Goal: Task Accomplishment & Management: Use online tool/utility

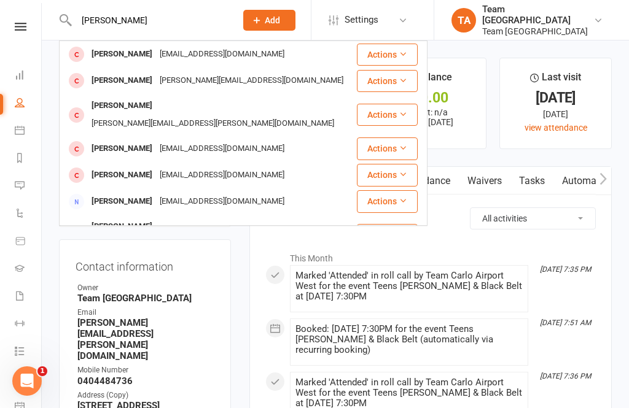
type input "Lucas parsns"
click at [161, 55] on div "gabrielleparsons@outlook.com" at bounding box center [222, 54] width 132 height 18
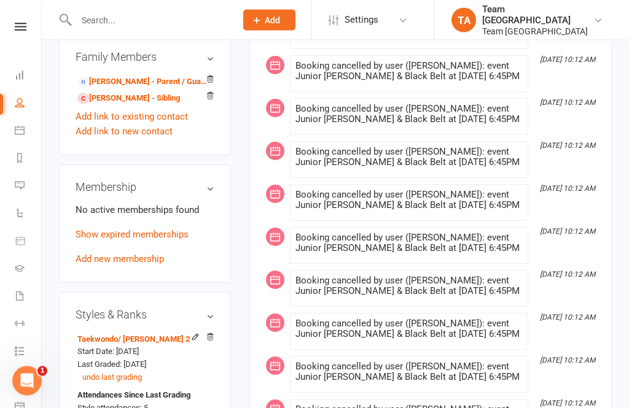
scroll to position [865, 0]
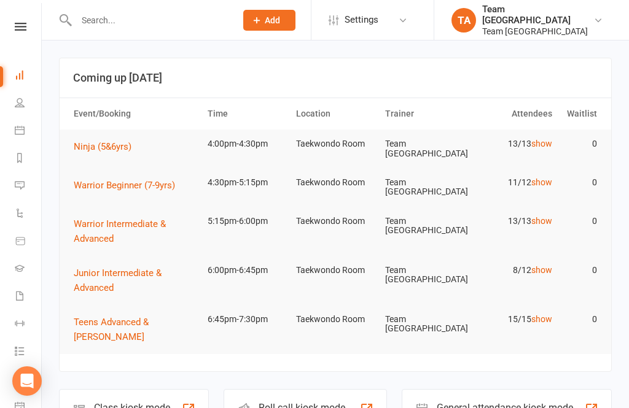
click at [25, 25] on icon at bounding box center [21, 27] width 12 height 8
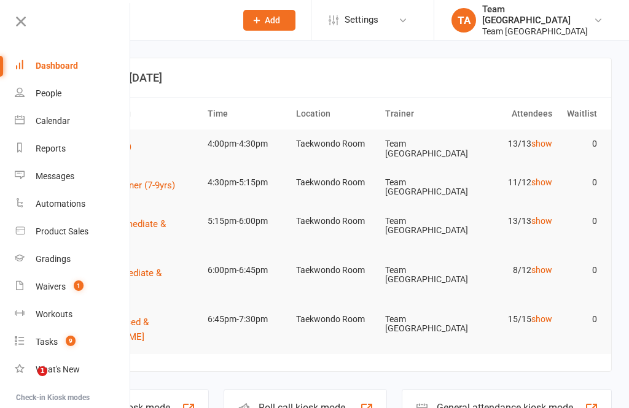
click at [23, 26] on icon at bounding box center [20, 21] width 17 height 17
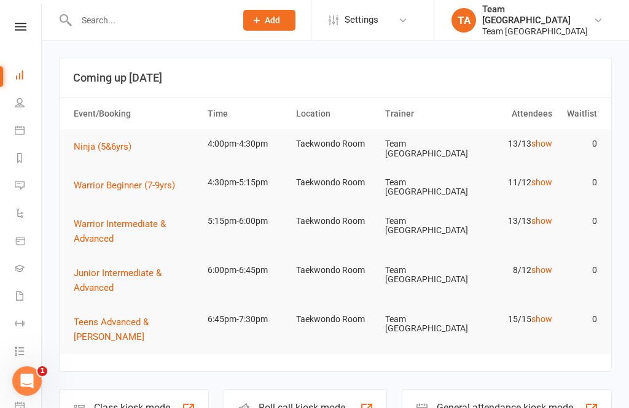
click at [79, 128] on th "Event/Booking" at bounding box center [135, 113] width 134 height 31
click at [18, 30] on icon at bounding box center [21, 27] width 12 height 8
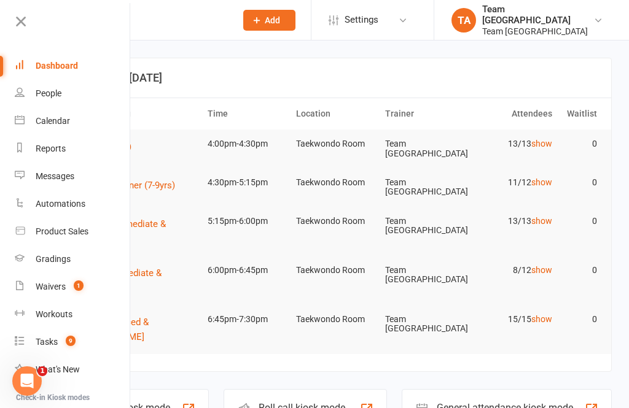
click at [80, 130] on link "Calendar" at bounding box center [73, 121] width 116 height 28
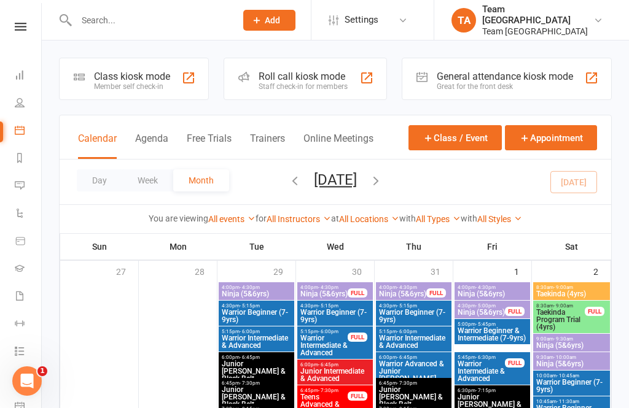
click at [98, 183] on button "Day" at bounding box center [99, 180] width 45 height 22
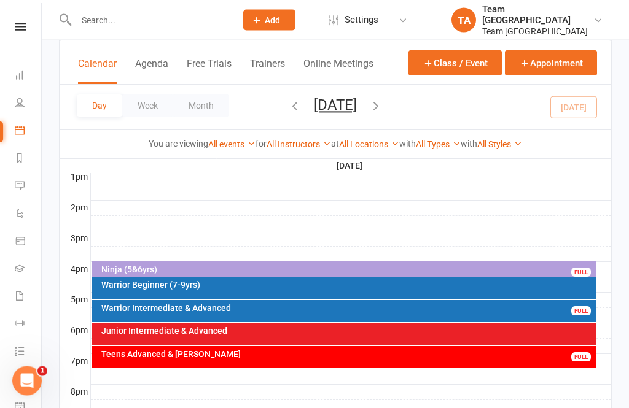
scroll to position [488, 0]
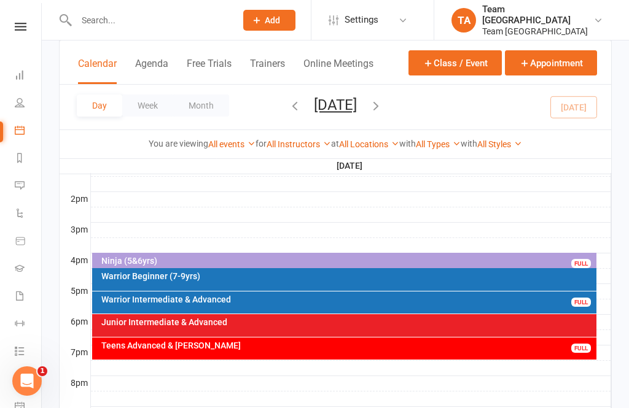
click at [288, 105] on icon "button" at bounding box center [295, 106] width 14 height 14
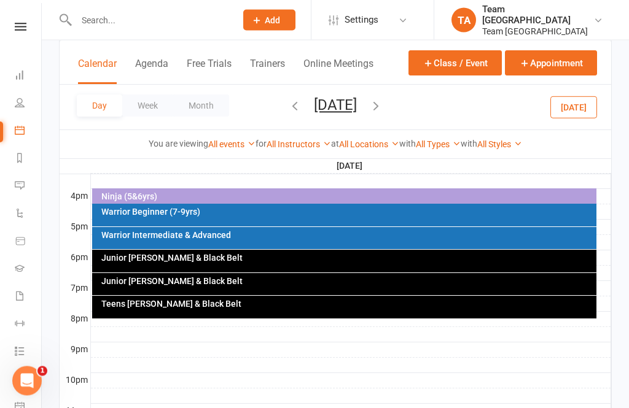
scroll to position [553, 0]
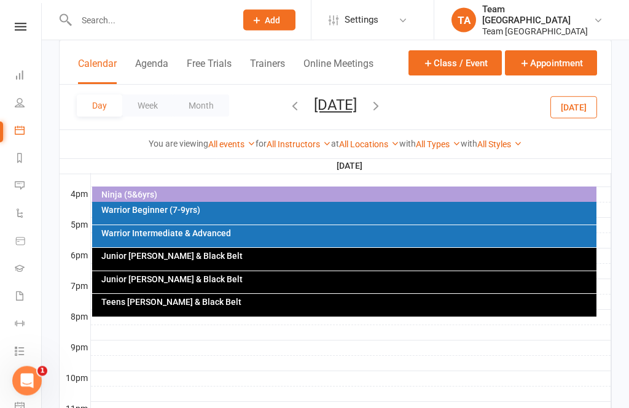
click at [262, 309] on div "Teens [PERSON_NAME] & Black Belt" at bounding box center [344, 306] width 505 height 23
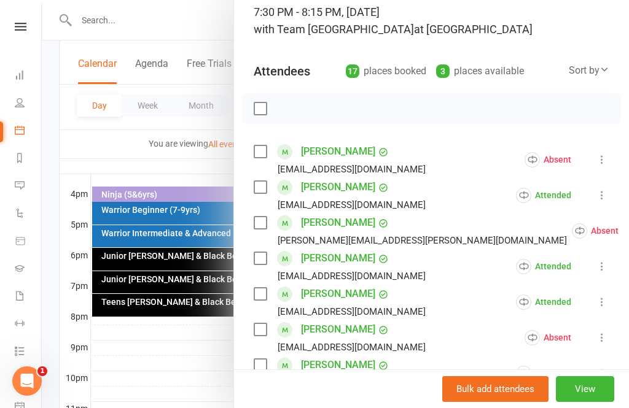
scroll to position [101, 0]
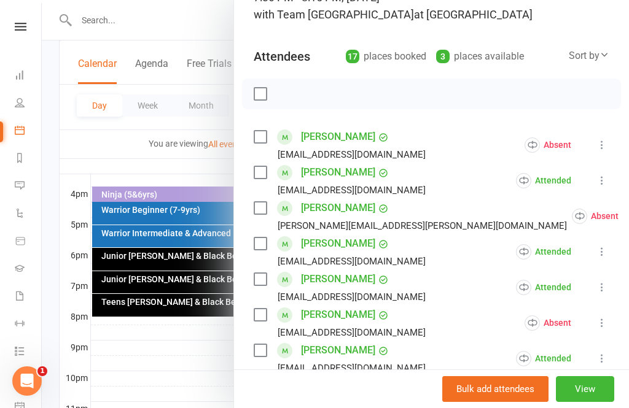
click at [589, 402] on button "View" at bounding box center [585, 389] width 58 height 26
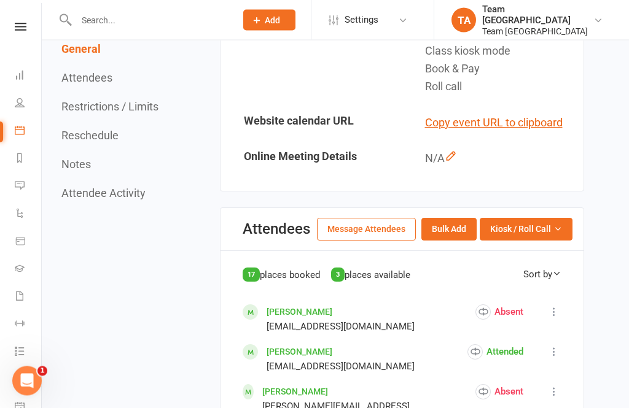
scroll to position [430, 0]
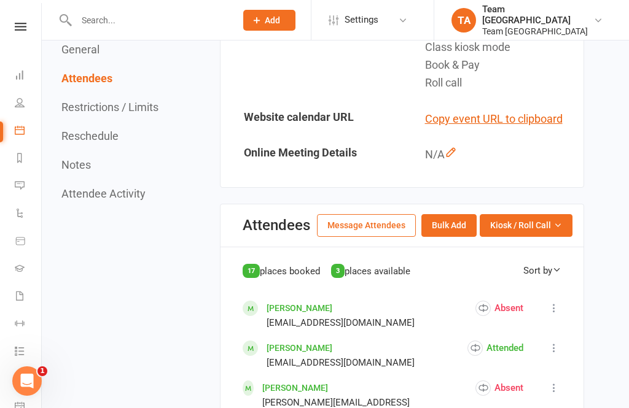
click at [561, 225] on button "Kiosk / Roll Call" at bounding box center [526, 225] width 93 height 22
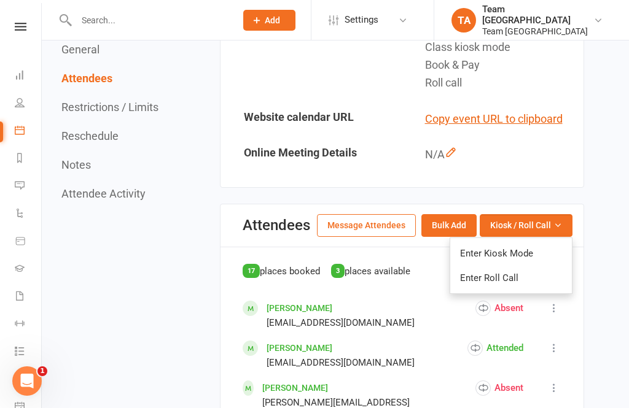
click at [531, 276] on link "Enter Roll Call" at bounding box center [511, 278] width 122 height 25
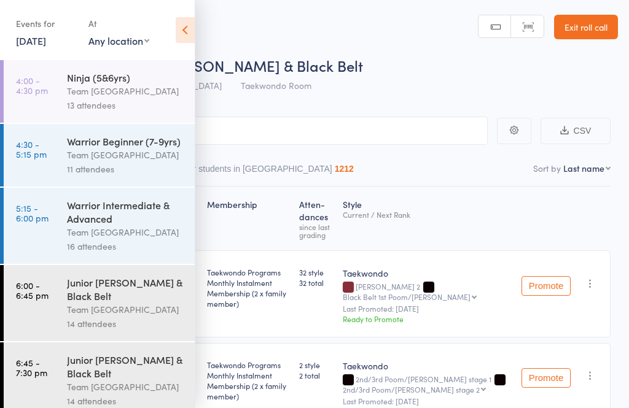
click at [183, 31] on icon at bounding box center [185, 30] width 19 height 26
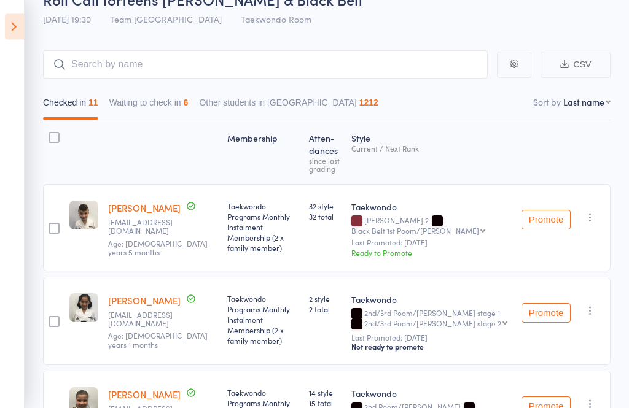
scroll to position [66, 0]
click at [597, 104] on select "First name Last name Birthday [DATE]? Behind on payments? Check in time Next pa…" at bounding box center [586, 102] width 47 height 12
select select "10"
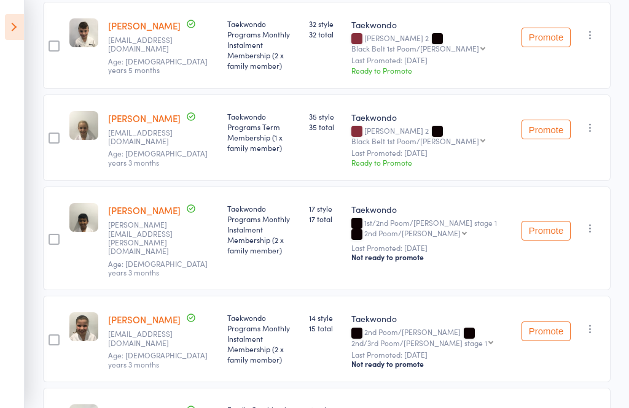
scroll to position [447, 0]
